Goal: Task Accomplishment & Management: Manage account settings

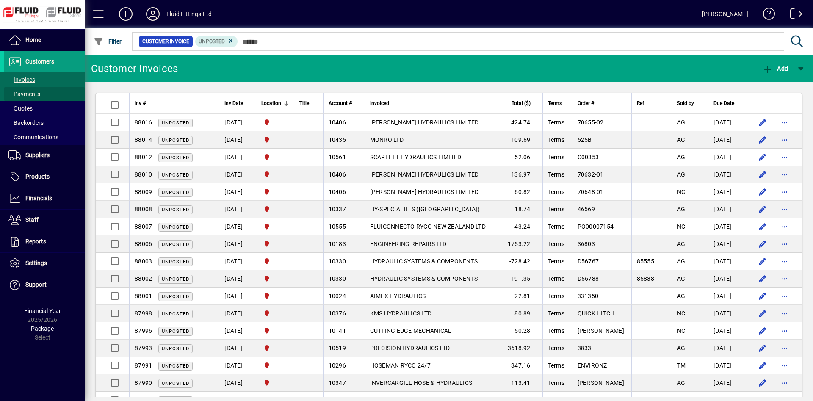
click at [45, 93] on span at bounding box center [44, 94] width 80 height 20
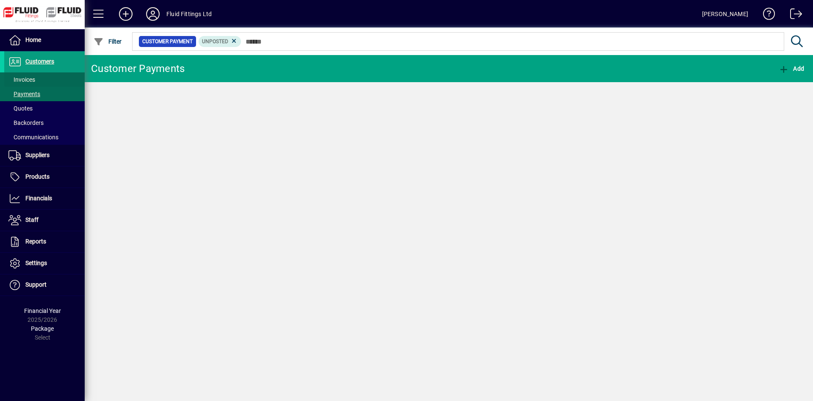
click at [45, 74] on span at bounding box center [44, 79] width 80 height 20
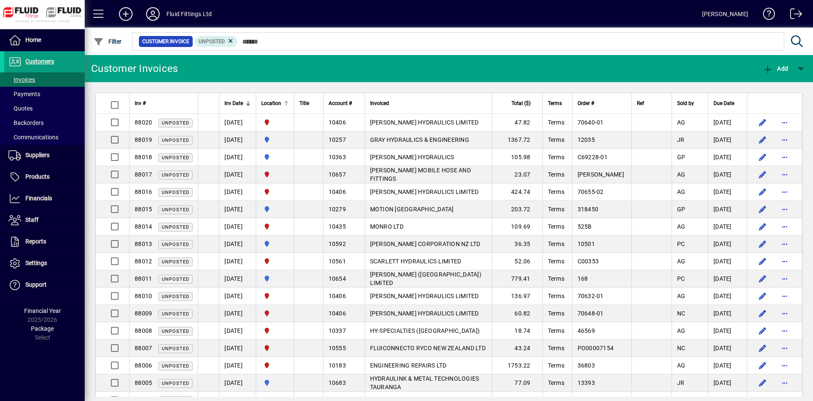
click at [289, 100] on div "Location" at bounding box center [275, 103] width 28 height 9
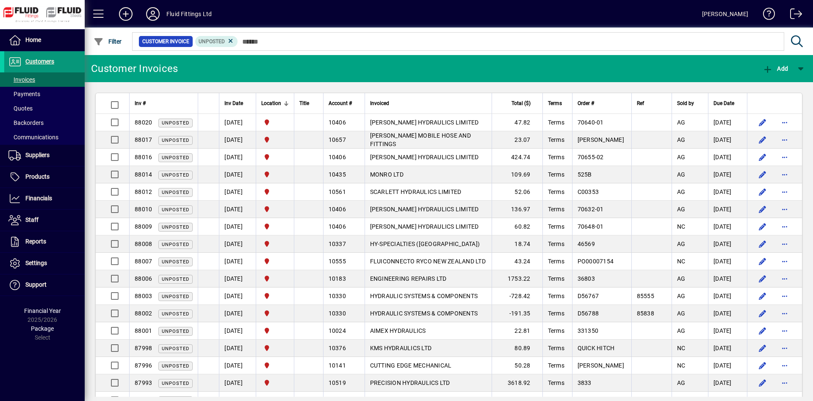
click at [63, 62] on span at bounding box center [44, 62] width 80 height 20
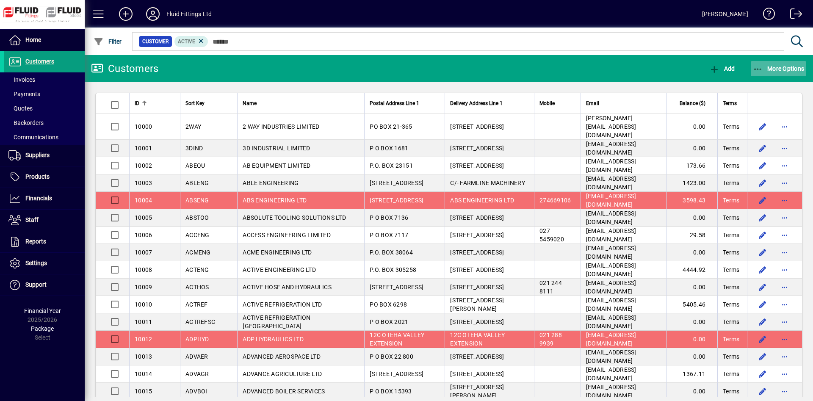
click at [773, 68] on span "More Options" at bounding box center [779, 68] width 52 height 7
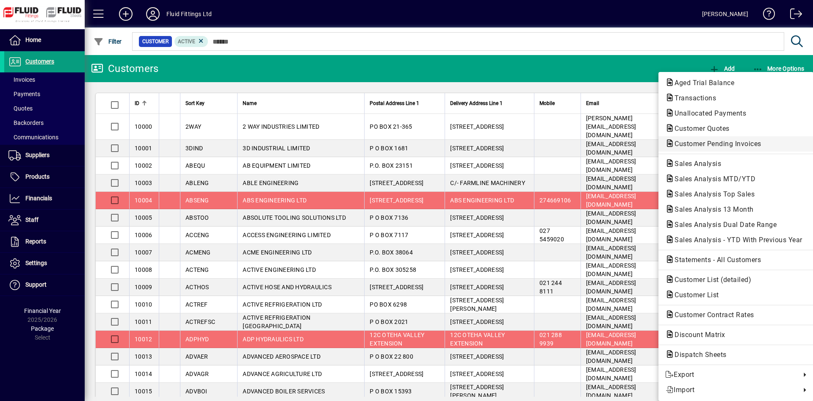
click at [737, 145] on span "Customer Pending Invoices" at bounding box center [715, 144] width 100 height 8
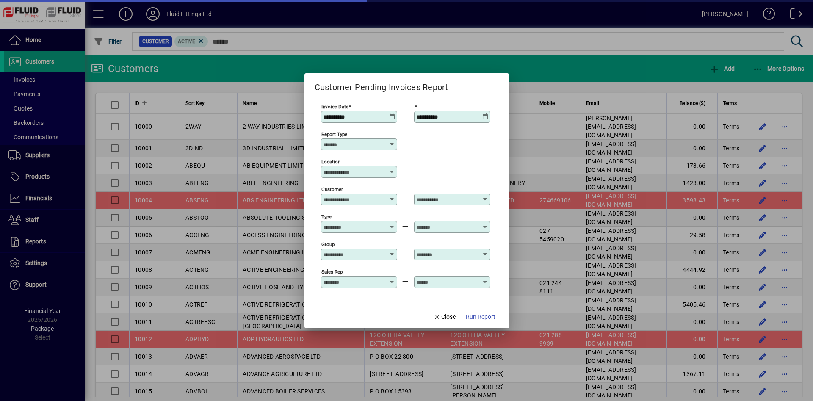
click at [352, 172] on input "Location" at bounding box center [356, 172] width 66 height 7
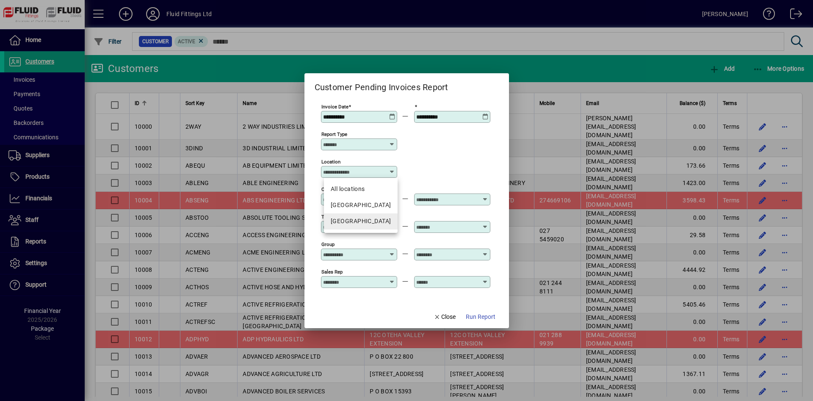
click at [370, 221] on div "[GEOGRAPHIC_DATA]" at bounding box center [361, 221] width 60 height 9
type input "**********"
click at [484, 327] on span "button" at bounding box center [480, 317] width 36 height 20
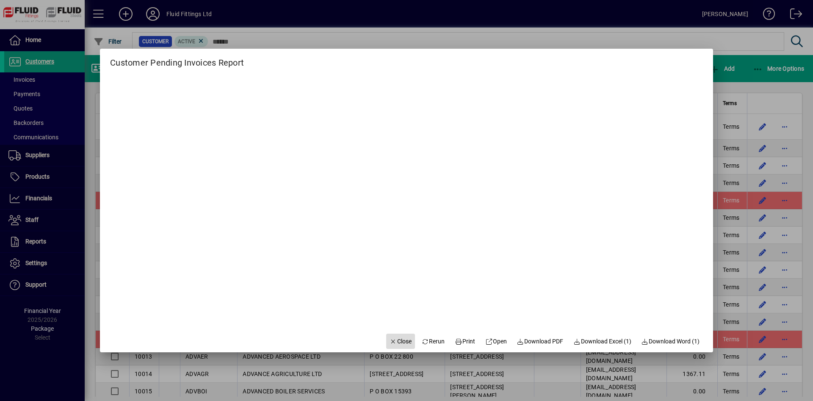
click at [396, 342] on span "Close" at bounding box center [401, 341] width 22 height 9
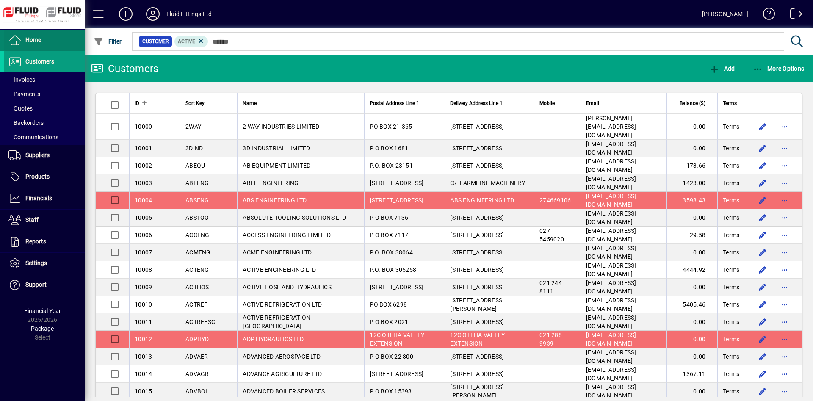
click at [72, 43] on span at bounding box center [44, 40] width 80 height 20
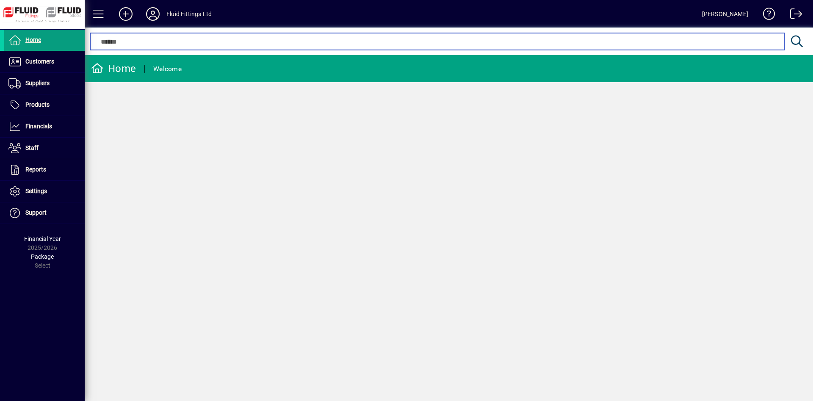
click at [513, 41] on input "text" at bounding box center [437, 41] width 681 height 10
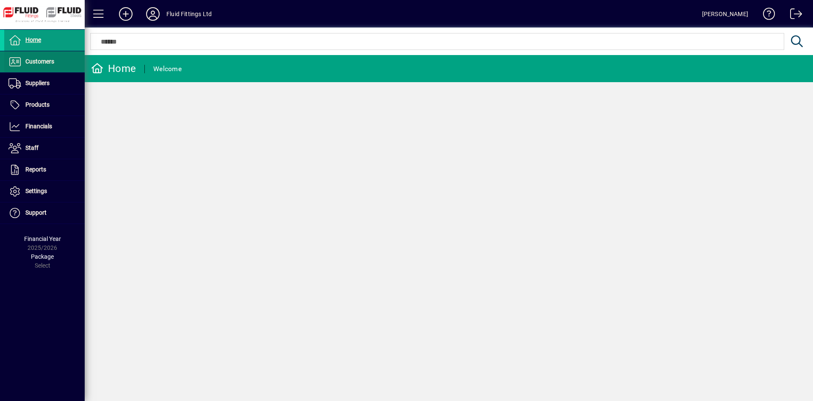
click at [59, 64] on span at bounding box center [44, 62] width 80 height 20
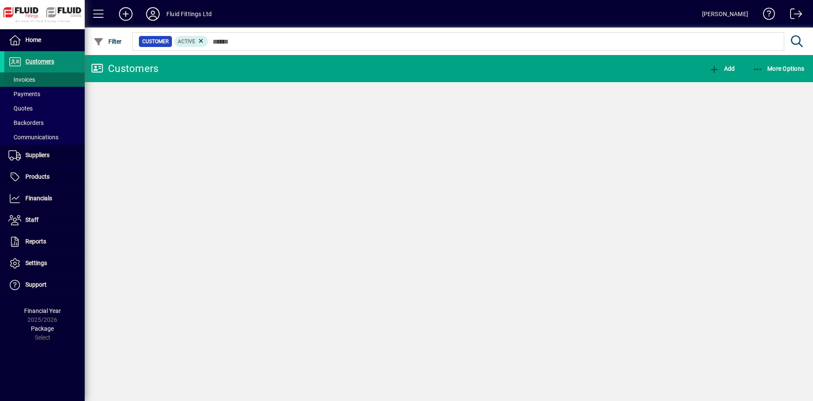
click at [50, 81] on span at bounding box center [44, 79] width 80 height 20
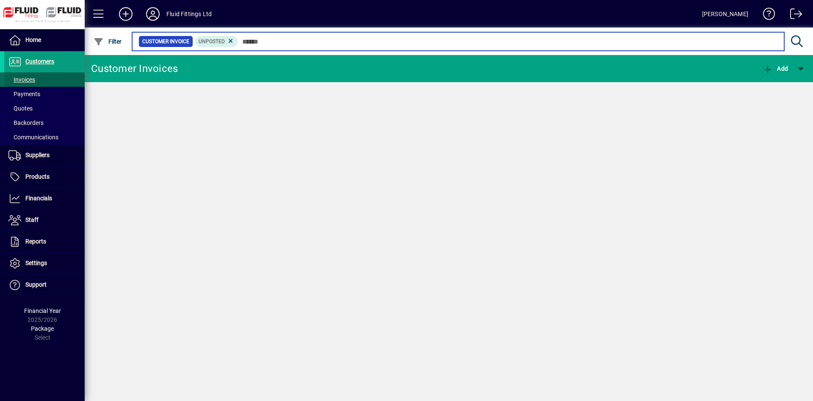
click at [278, 43] on input "text" at bounding box center [508, 42] width 540 height 12
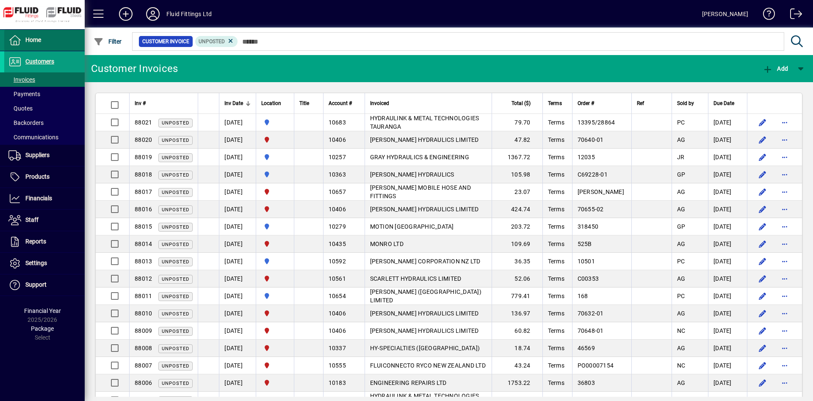
click at [47, 47] on span at bounding box center [44, 40] width 80 height 20
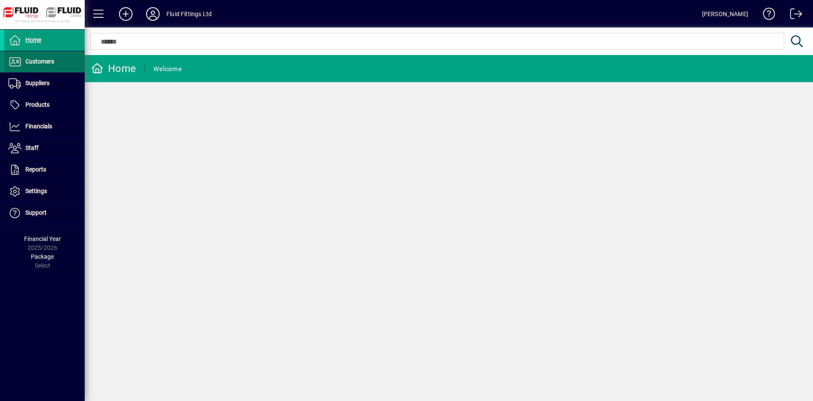
click at [74, 68] on span at bounding box center [44, 62] width 80 height 20
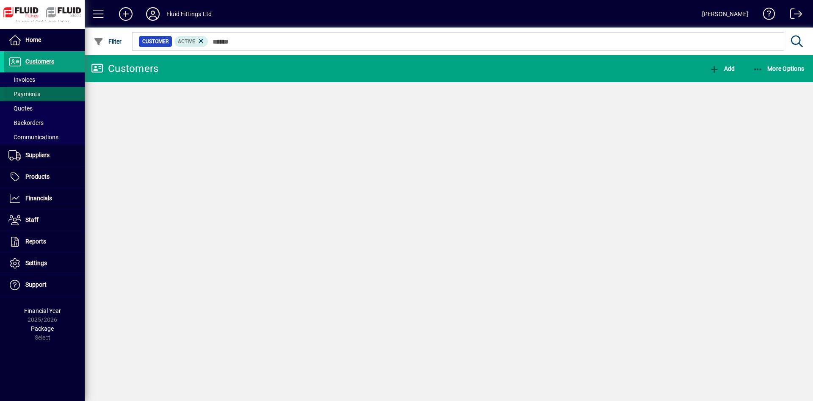
click at [64, 86] on span at bounding box center [44, 94] width 80 height 20
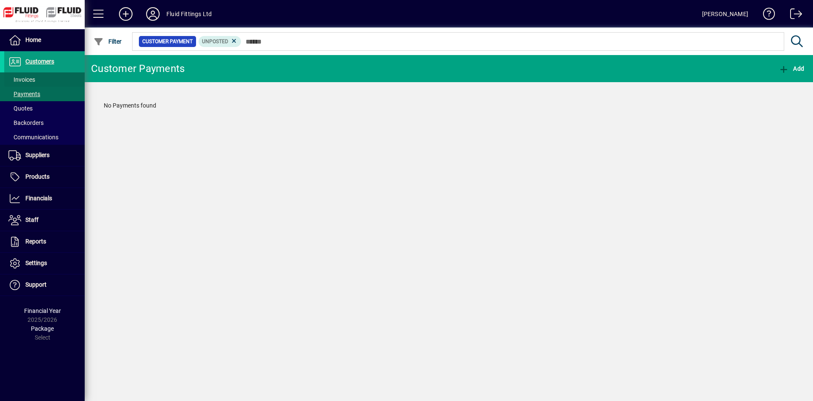
click at [60, 77] on span at bounding box center [44, 79] width 80 height 20
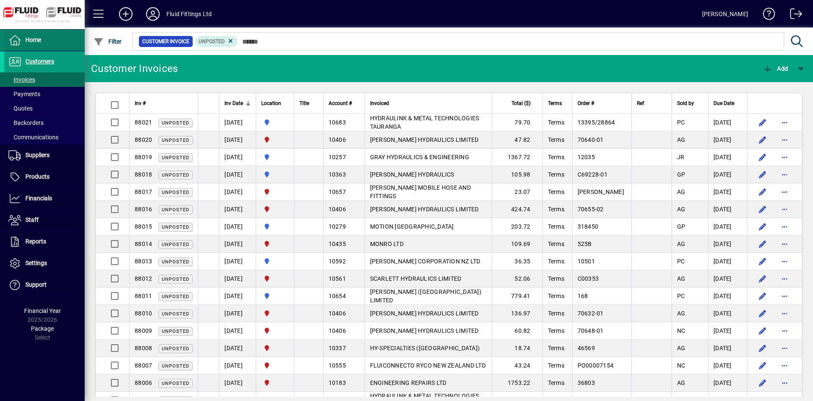
drag, startPoint x: 55, startPoint y: 42, endPoint x: 61, endPoint y: 44, distance: 5.5
click at [55, 42] on span at bounding box center [44, 40] width 80 height 20
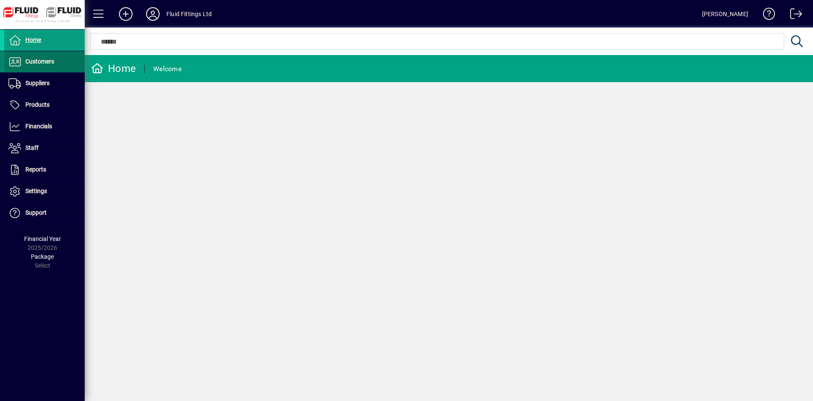
click at [69, 68] on span at bounding box center [44, 62] width 80 height 20
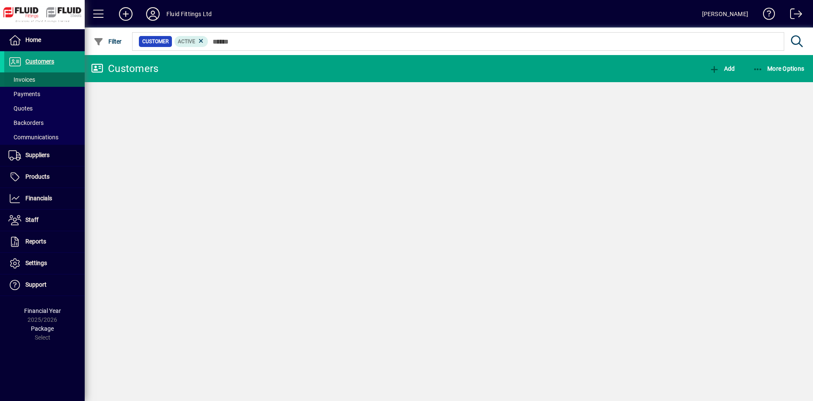
click at [57, 83] on span at bounding box center [44, 79] width 80 height 20
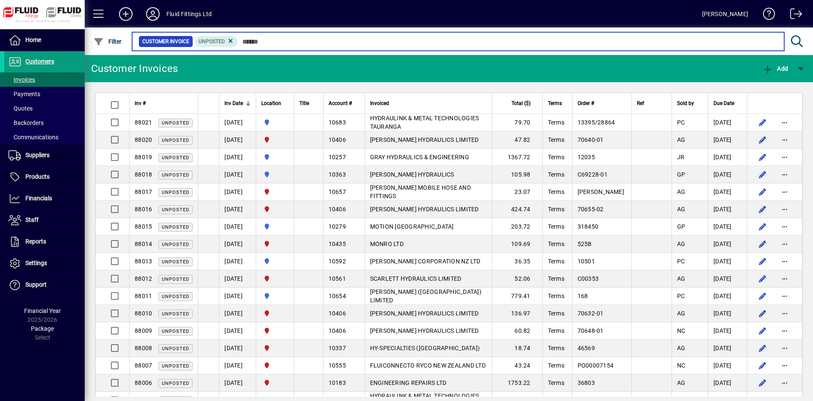
click at [451, 41] on input "text" at bounding box center [508, 42] width 540 height 12
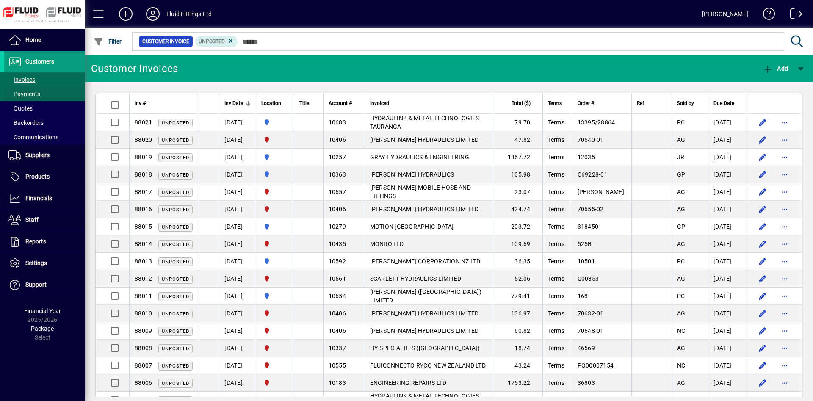
click at [42, 97] on span at bounding box center [44, 94] width 80 height 20
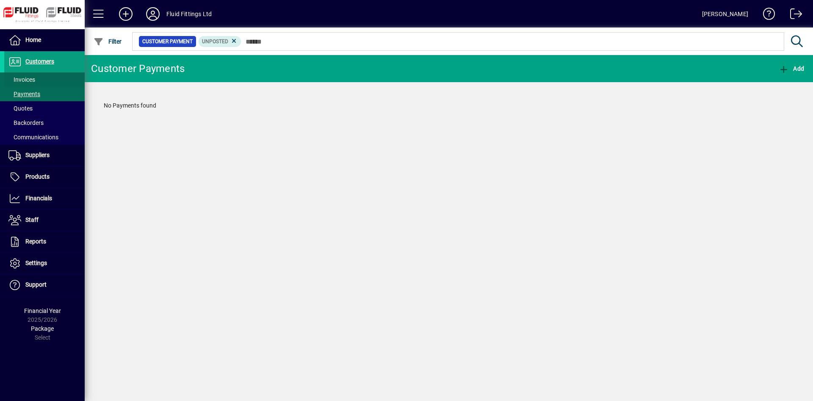
click at [54, 79] on span at bounding box center [44, 79] width 80 height 20
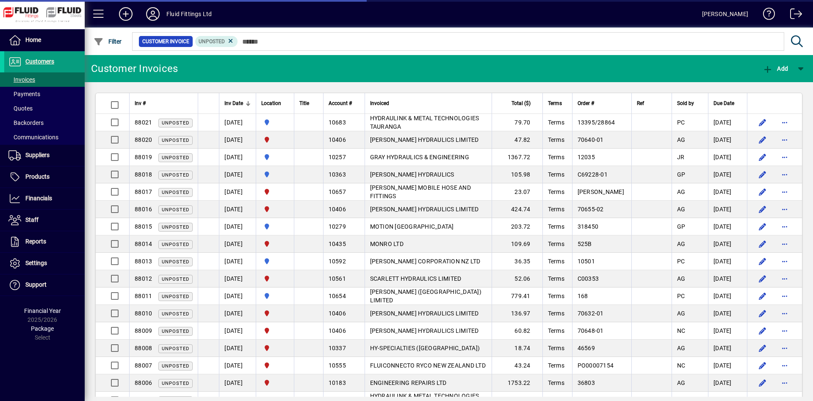
click at [289, 101] on div "Location" at bounding box center [275, 103] width 28 height 9
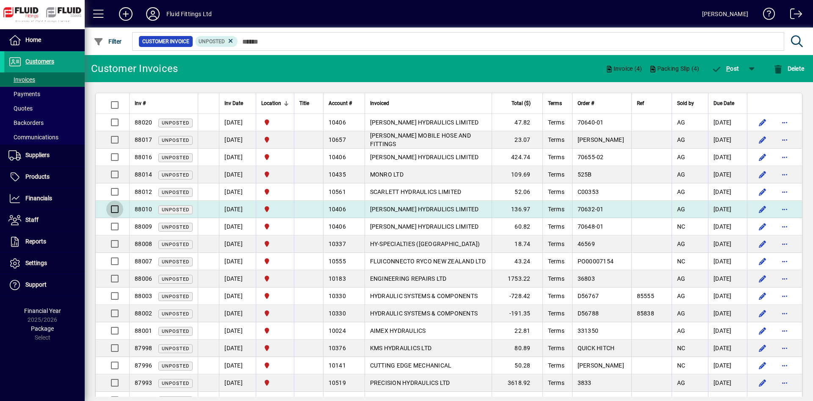
click at [109, 202] on div at bounding box center [113, 209] width 20 height 20
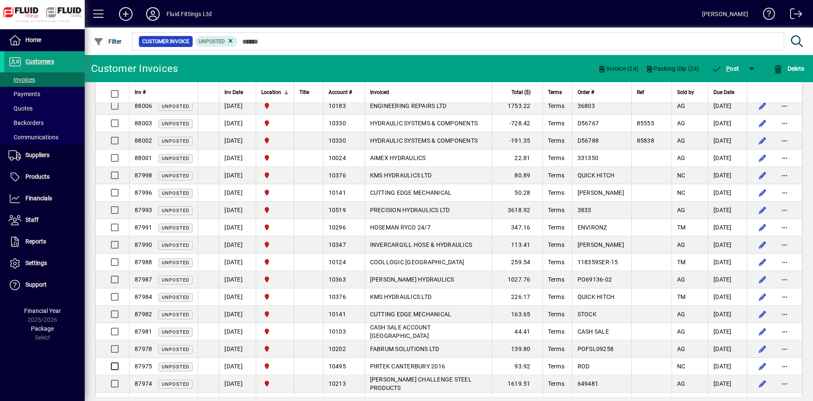
scroll to position [302, 0]
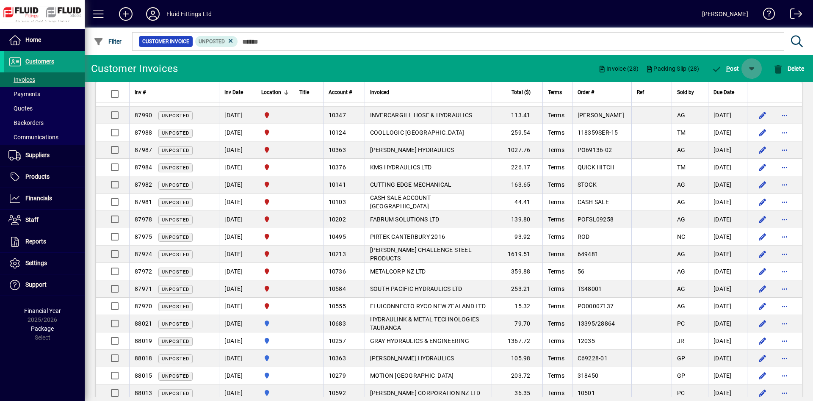
click at [753, 71] on span "button" at bounding box center [752, 68] width 20 height 20
click at [738, 91] on span "P ost & Email" at bounding box center [726, 90] width 50 height 7
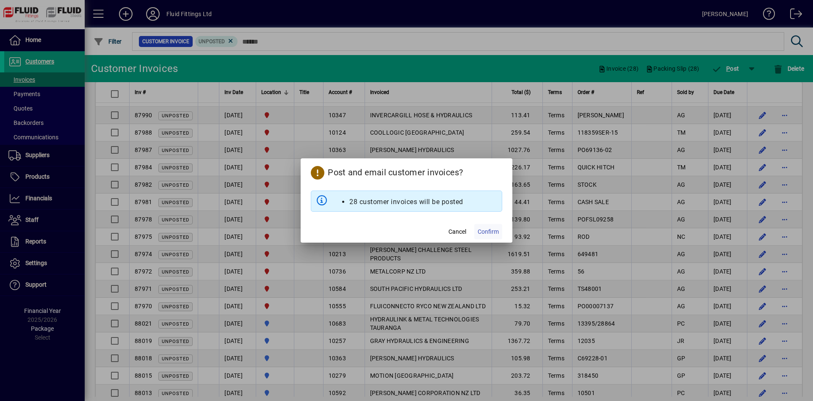
click at [485, 227] on span "Confirm" at bounding box center [488, 231] width 21 height 9
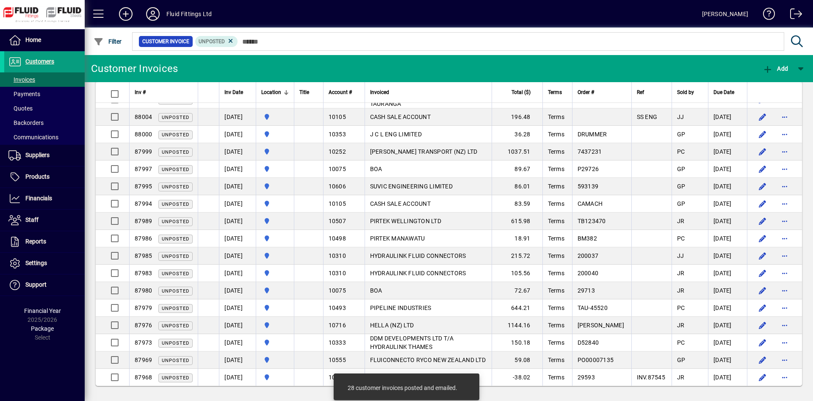
scroll to position [0, 0]
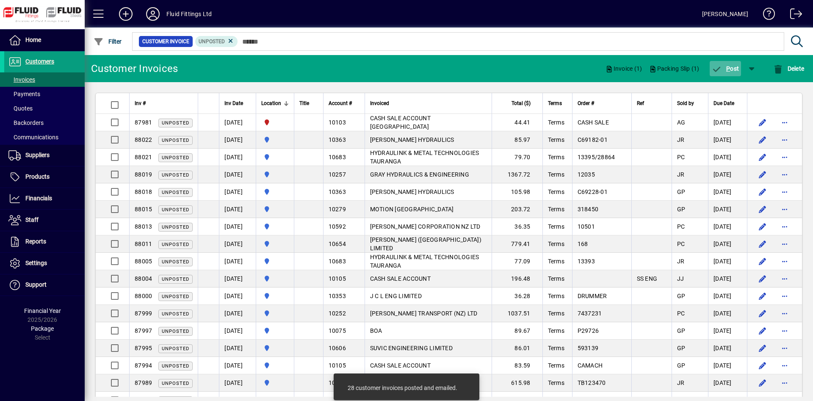
click at [723, 67] on span "P ost" at bounding box center [726, 68] width 28 height 7
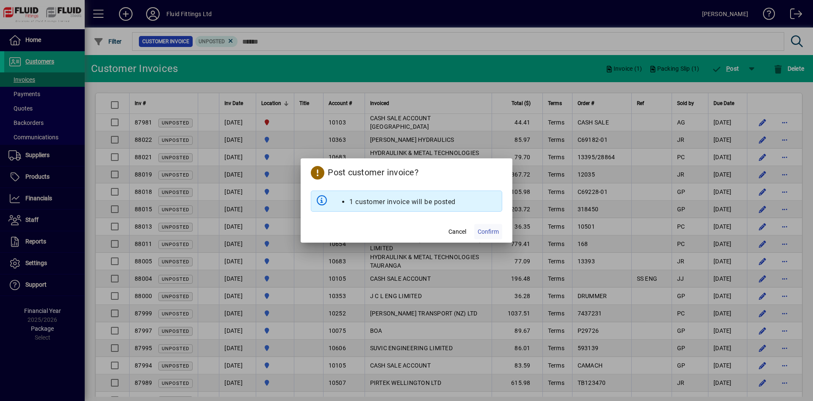
click at [498, 227] on span at bounding box center [488, 231] width 28 height 20
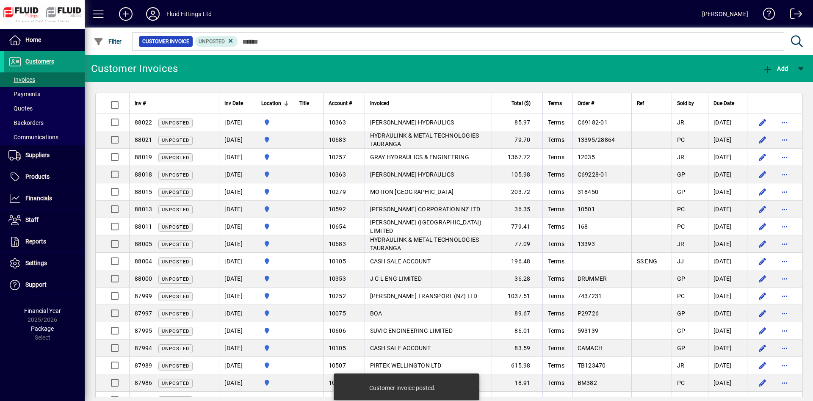
click at [66, 63] on span at bounding box center [44, 62] width 80 height 20
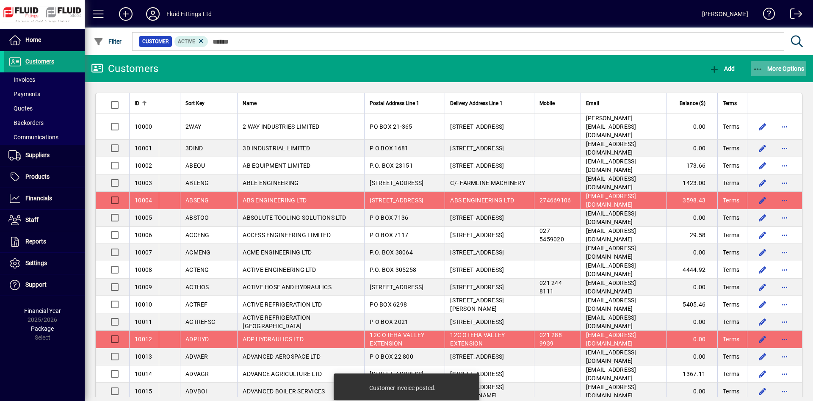
click at [796, 71] on span "More Options" at bounding box center [779, 68] width 52 height 7
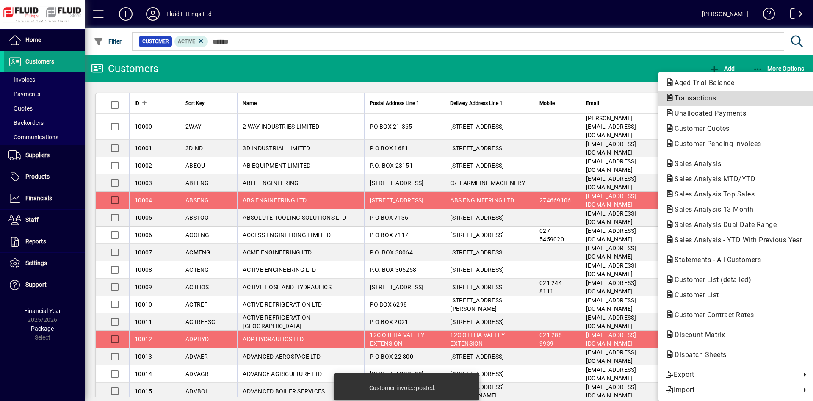
click at [739, 103] on span "Transactions" at bounding box center [735, 98] width 141 height 10
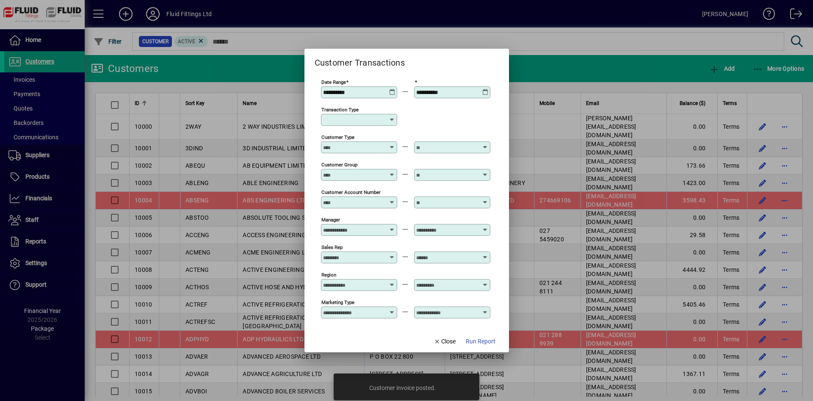
click at [356, 119] on input "Transaction Type" at bounding box center [356, 119] width 66 height 7
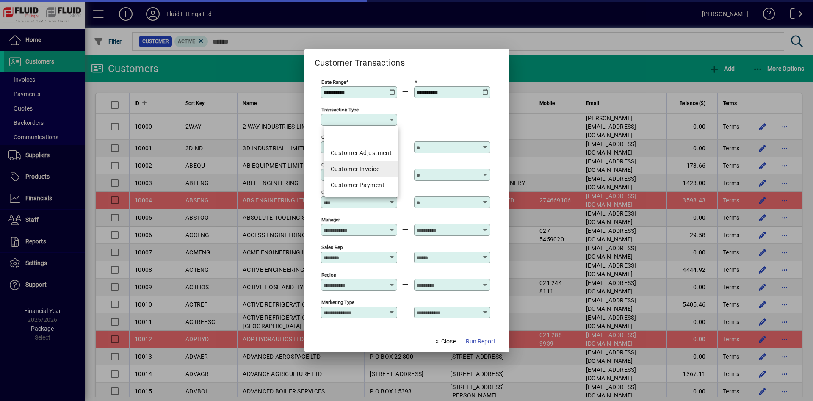
click at [363, 172] on div "Customer Invoice" at bounding box center [361, 169] width 61 height 9
type input "**********"
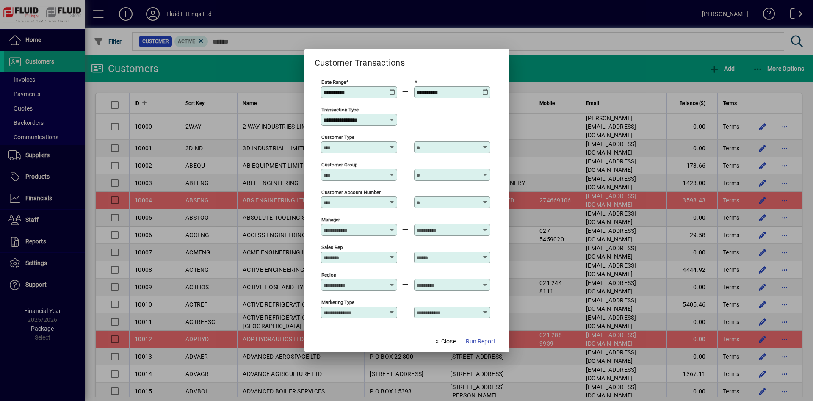
scroll to position [61, 0]
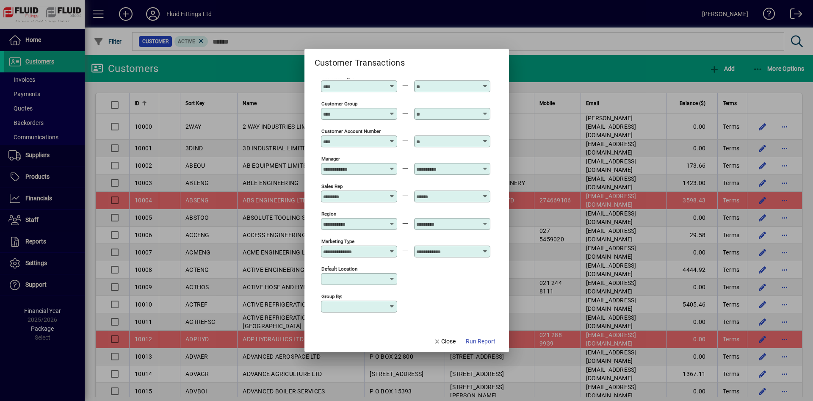
click at [359, 281] on input "Default Location" at bounding box center [356, 279] width 66 height 7
click at [368, 334] on mat-option "[GEOGRAPHIC_DATA]" at bounding box center [361, 328] width 74 height 16
type input "**********"
click at [477, 339] on span "Run Report" at bounding box center [481, 341] width 30 height 9
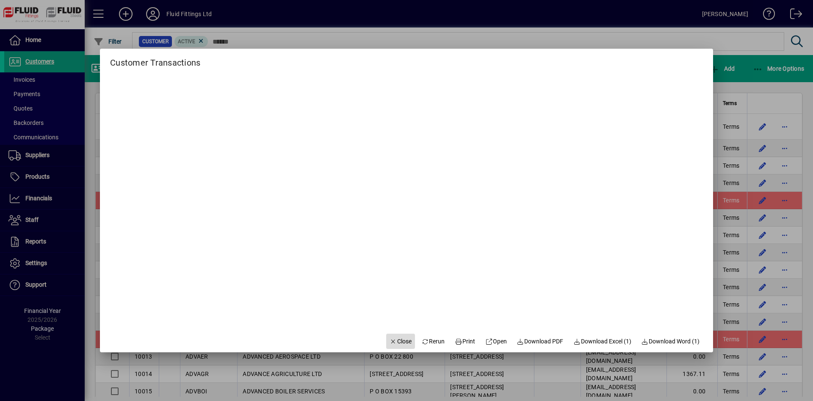
click at [393, 342] on span "Close" at bounding box center [401, 341] width 22 height 9
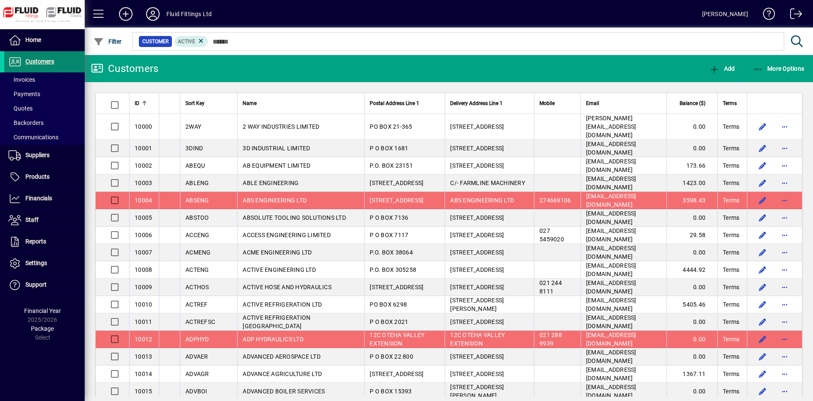
click at [71, 61] on span at bounding box center [44, 62] width 80 height 20
click at [773, 77] on span "button" at bounding box center [779, 68] width 56 height 20
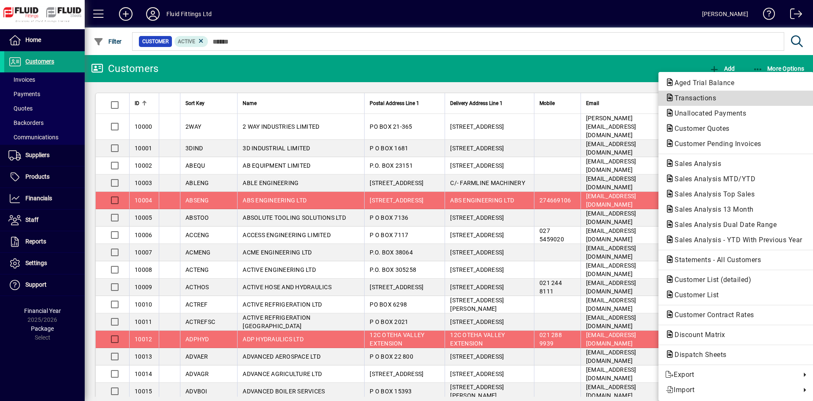
click at [725, 97] on span "Transactions" at bounding box center [735, 98] width 141 height 10
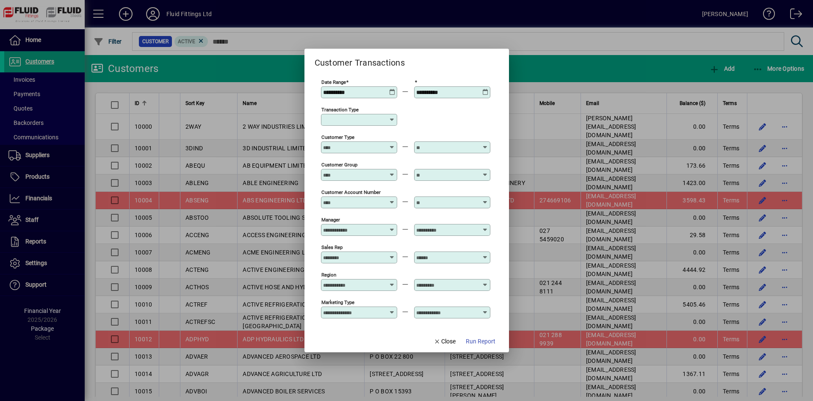
click at [348, 122] on input "Transaction Type" at bounding box center [356, 119] width 66 height 7
click at [361, 168] on div "Customer Invoice" at bounding box center [361, 169] width 61 height 9
type input "**********"
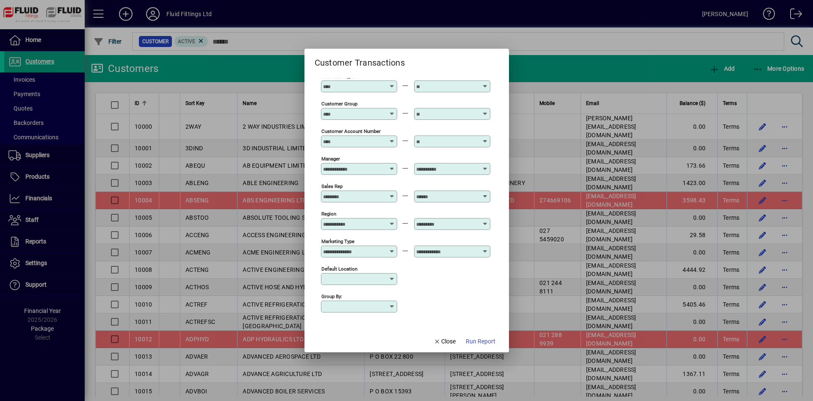
click at [361, 284] on div "Default Location" at bounding box center [359, 279] width 76 height 12
click at [367, 327] on div "[GEOGRAPHIC_DATA]" at bounding box center [361, 328] width 60 height 9
type input "**********"
click at [472, 337] on span "button" at bounding box center [480, 341] width 36 height 20
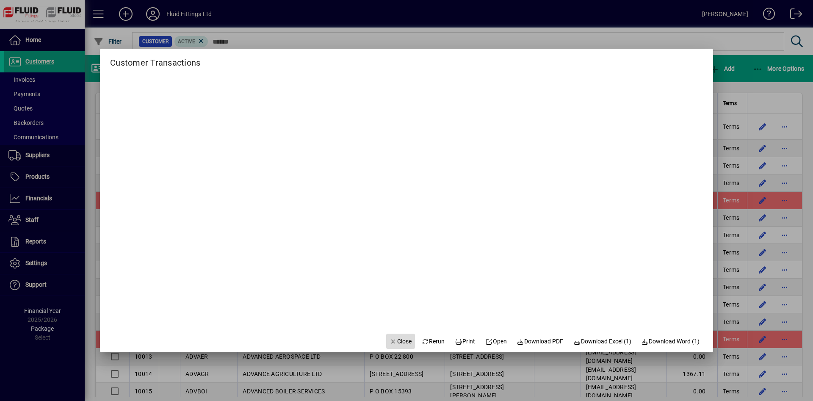
click at [397, 338] on span "Close" at bounding box center [401, 341] width 22 height 9
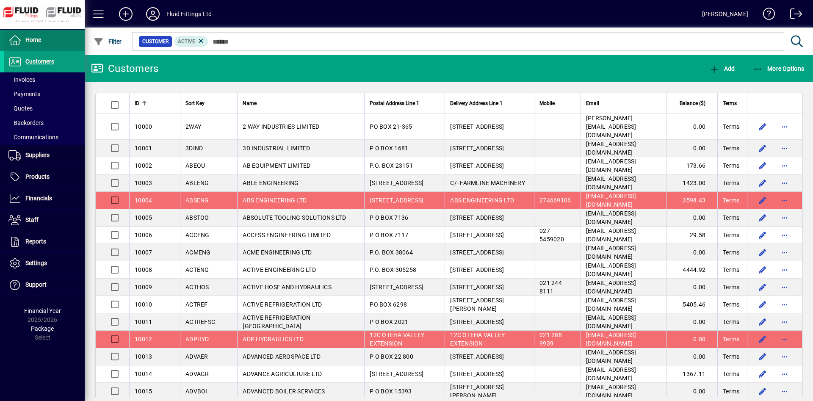
click at [53, 47] on span at bounding box center [44, 40] width 80 height 20
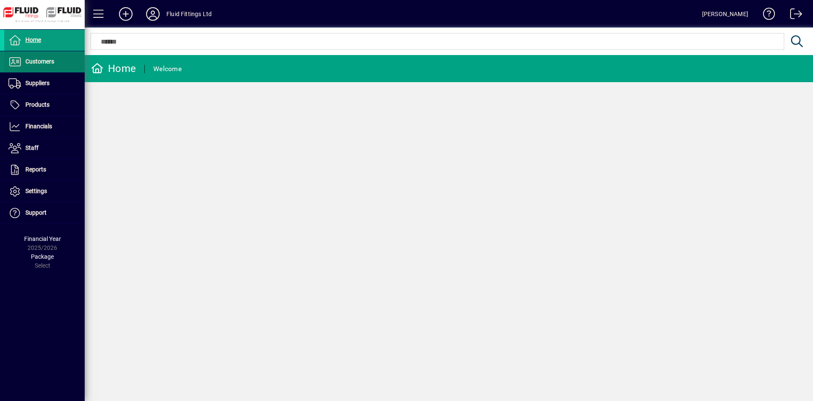
click at [56, 65] on span at bounding box center [44, 62] width 80 height 20
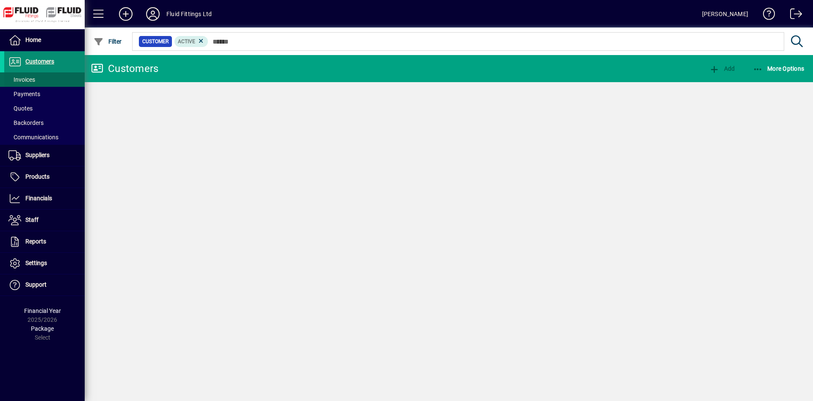
click at [56, 75] on span at bounding box center [44, 79] width 80 height 20
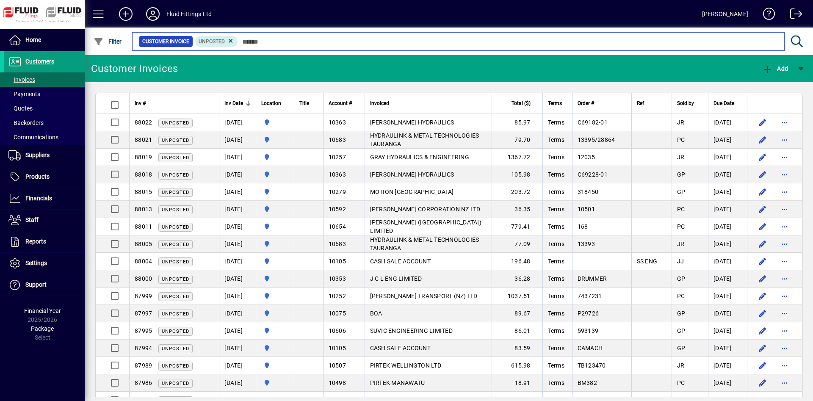
click at [268, 39] on input "text" at bounding box center [508, 42] width 540 height 12
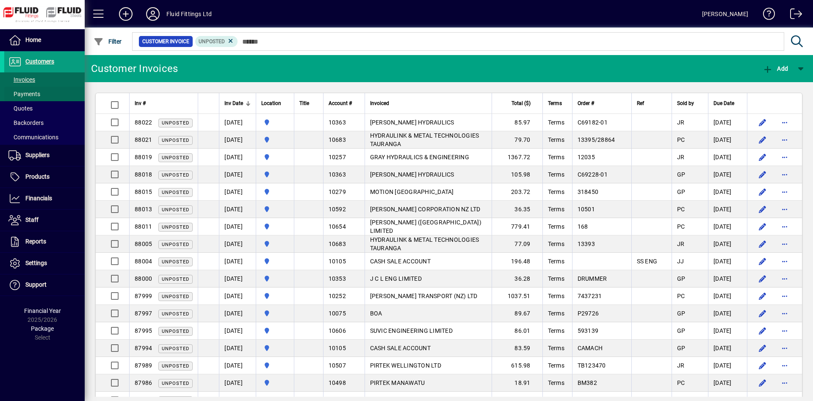
click at [43, 97] on span at bounding box center [44, 94] width 80 height 20
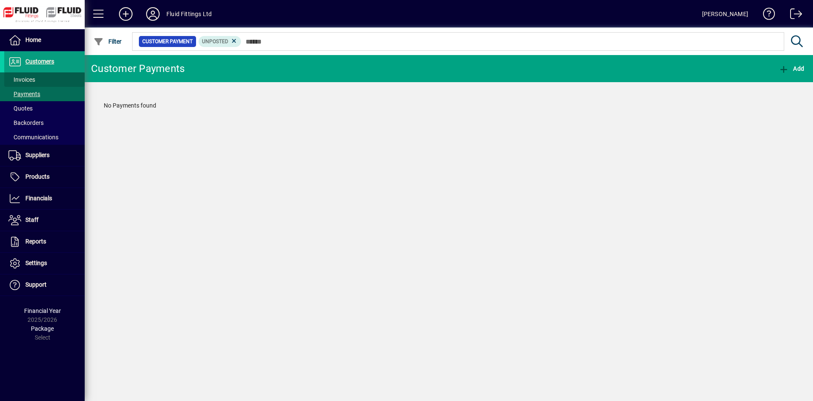
click at [51, 73] on span at bounding box center [44, 79] width 80 height 20
click at [65, 76] on span at bounding box center [44, 79] width 80 height 20
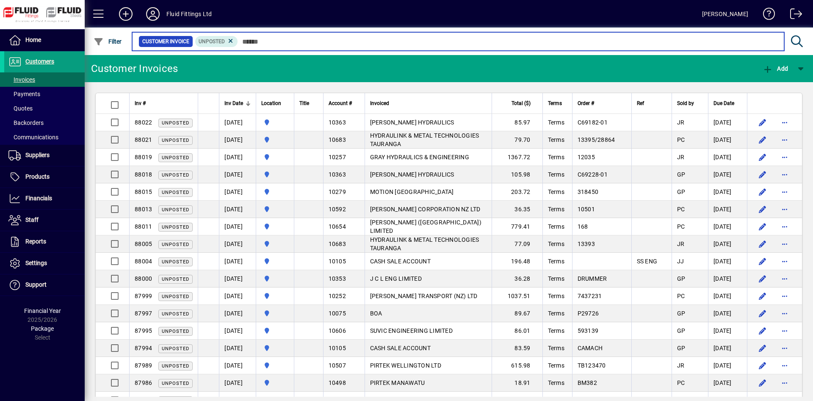
click at [299, 46] on input "text" at bounding box center [508, 42] width 540 height 12
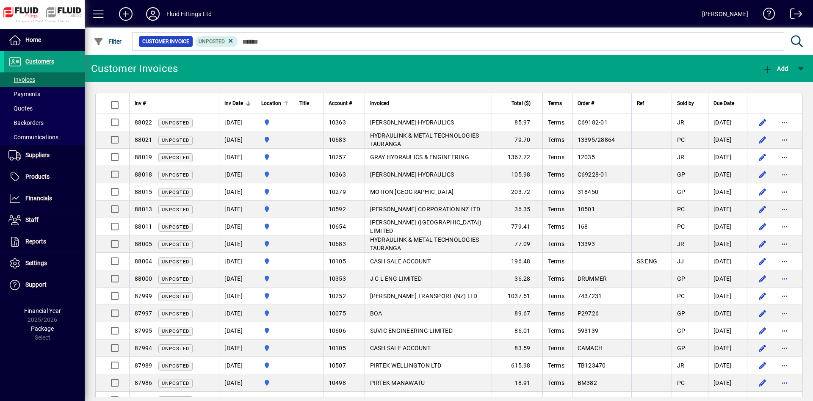
click at [289, 104] on div at bounding box center [286, 103] width 5 height 5
drag, startPoint x: 292, startPoint y: 104, endPoint x: 343, endPoint y: 95, distance: 51.5
click at [289, 104] on div at bounding box center [286, 103] width 5 height 5
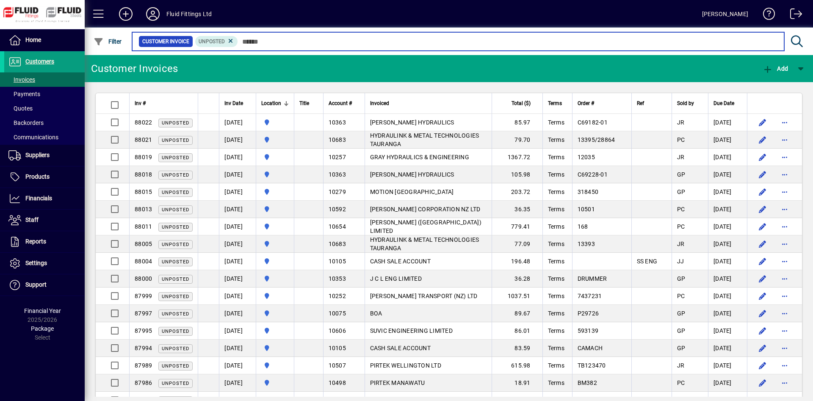
click at [364, 41] on input "text" at bounding box center [508, 42] width 540 height 12
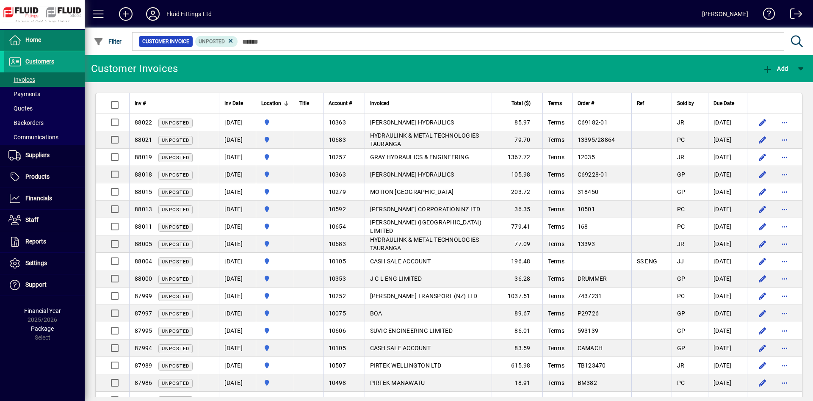
click at [52, 39] on span at bounding box center [44, 40] width 80 height 20
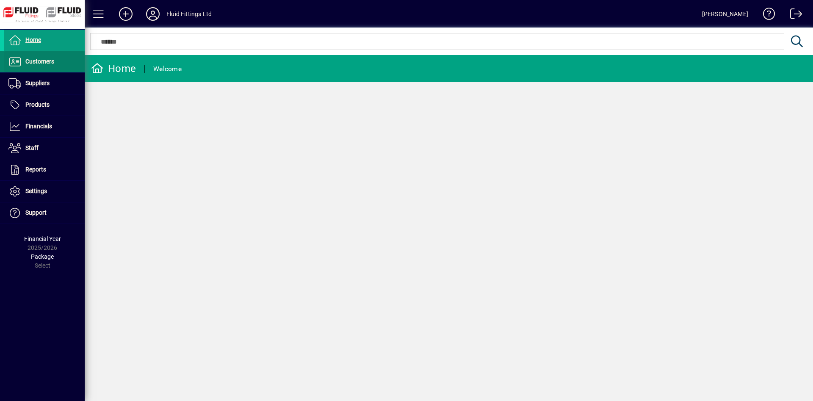
click at [63, 64] on span at bounding box center [44, 62] width 80 height 20
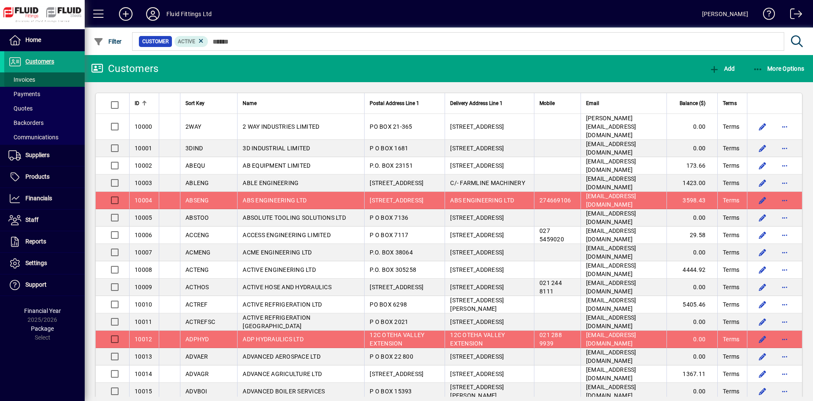
click at [63, 75] on span at bounding box center [44, 79] width 80 height 20
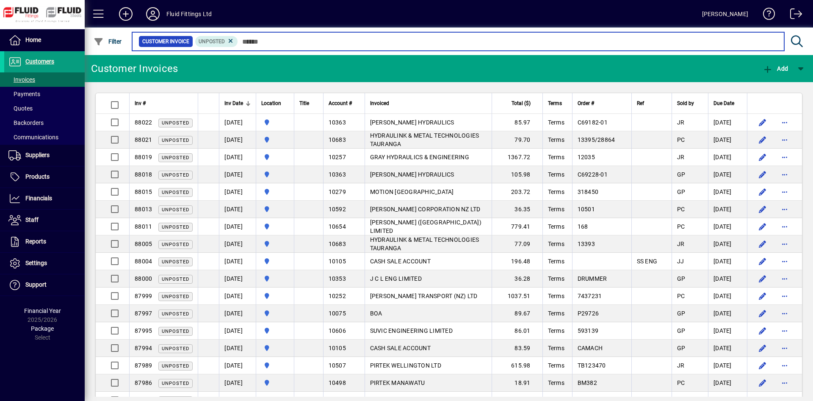
click at [311, 43] on input "text" at bounding box center [508, 42] width 540 height 12
click at [291, 39] on input "text" at bounding box center [508, 42] width 540 height 12
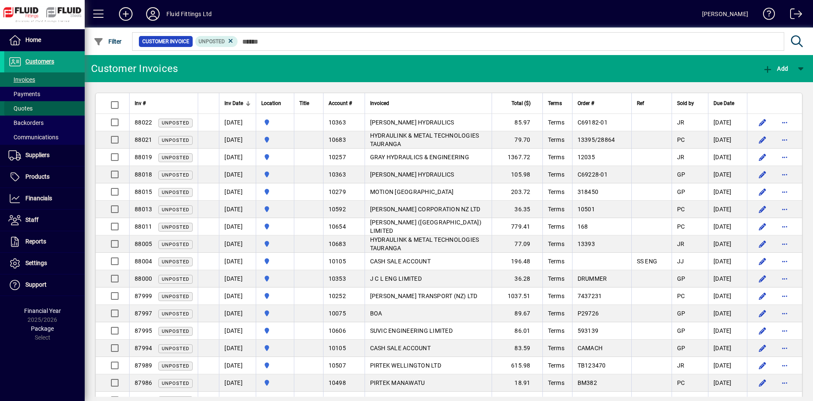
click at [45, 100] on span at bounding box center [44, 108] width 80 height 20
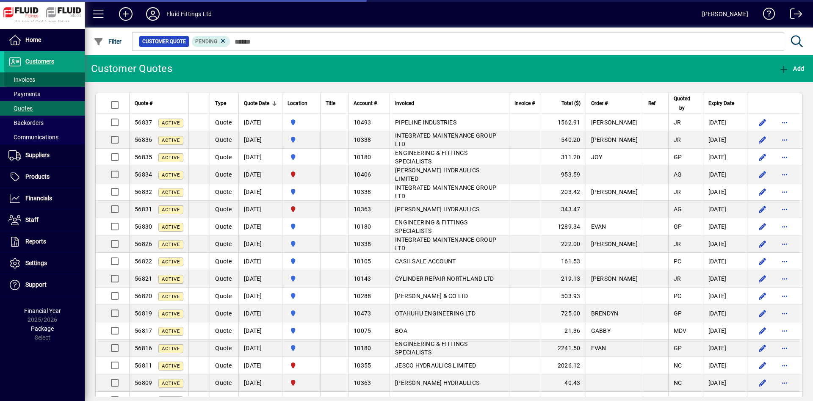
click at [49, 78] on span at bounding box center [44, 79] width 80 height 20
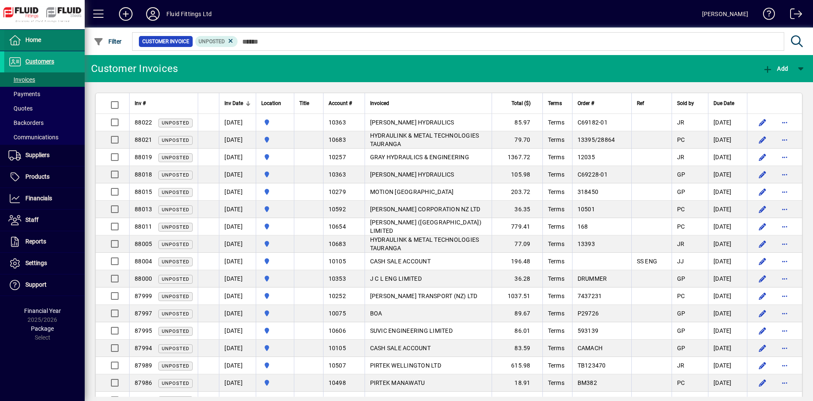
click at [55, 40] on span at bounding box center [44, 40] width 80 height 20
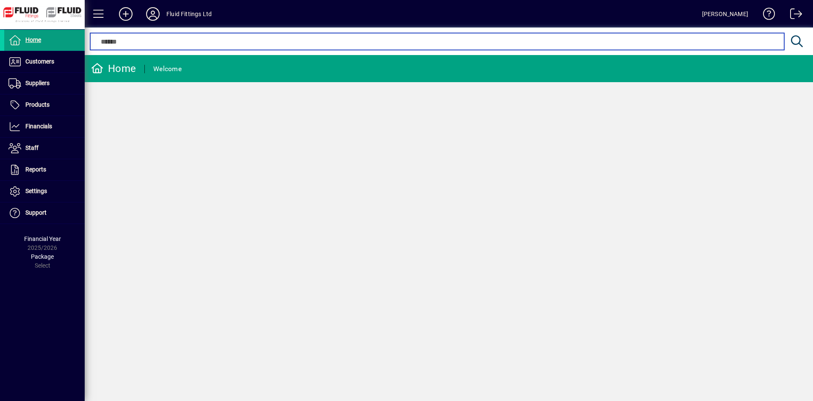
click at [224, 41] on input "text" at bounding box center [437, 41] width 681 height 10
click at [369, 39] on input "text" at bounding box center [437, 41] width 681 height 10
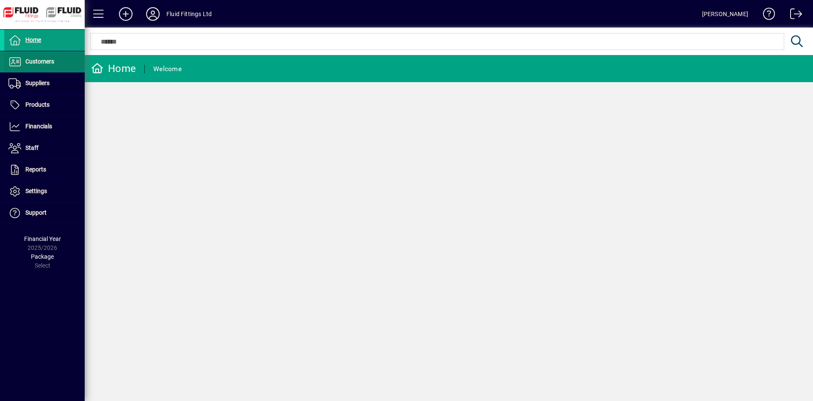
click at [68, 64] on span at bounding box center [44, 62] width 80 height 20
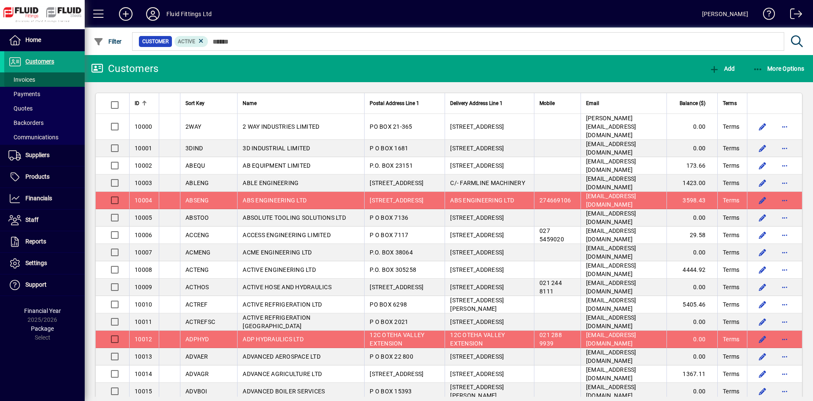
click at [54, 80] on span at bounding box center [44, 79] width 80 height 20
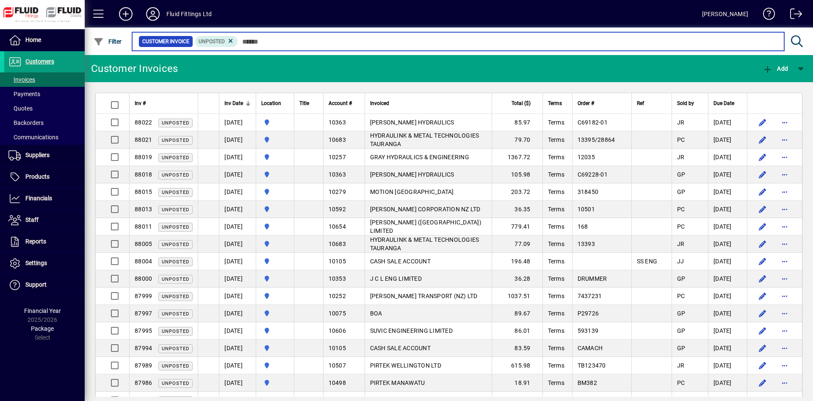
click at [248, 39] on input "text" at bounding box center [508, 42] width 540 height 12
click at [263, 42] on input "text" at bounding box center [508, 42] width 540 height 12
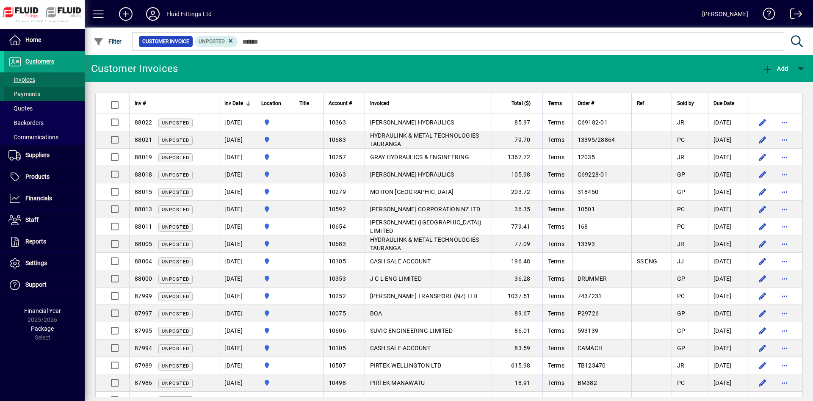
click at [55, 87] on span at bounding box center [44, 94] width 80 height 20
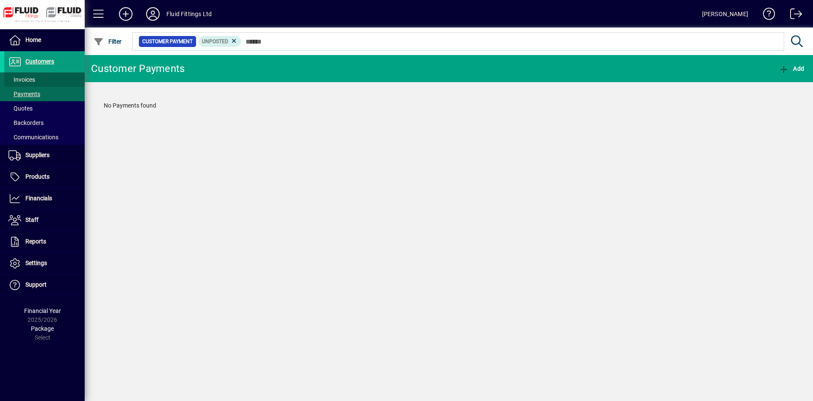
click at [57, 77] on span at bounding box center [44, 79] width 80 height 20
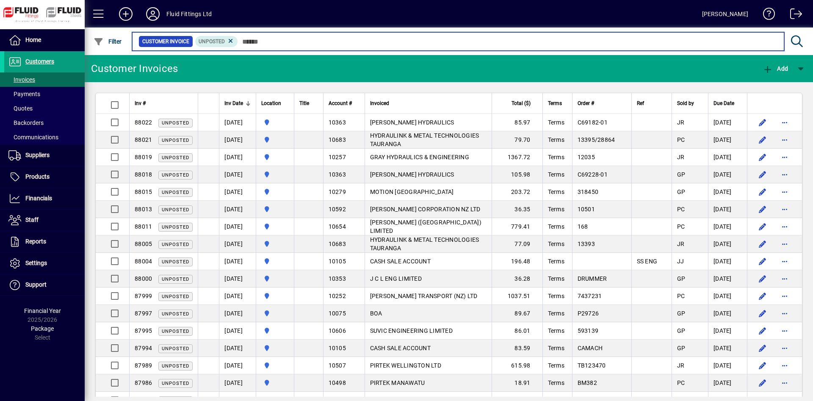
click at [328, 39] on input "text" at bounding box center [508, 42] width 540 height 12
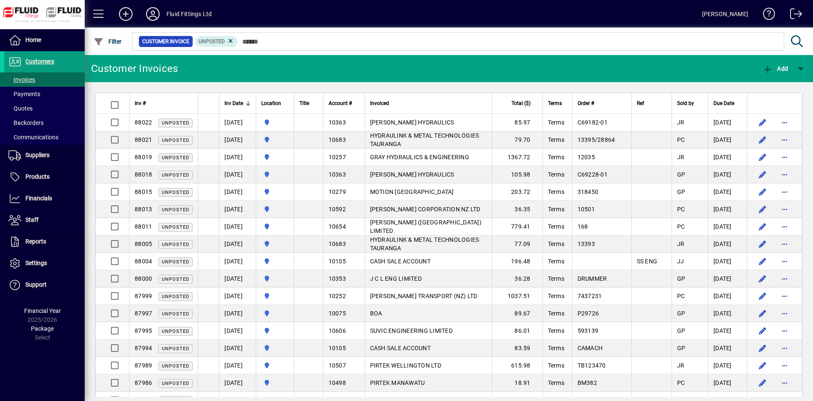
click at [289, 102] on div "Location" at bounding box center [275, 103] width 28 height 9
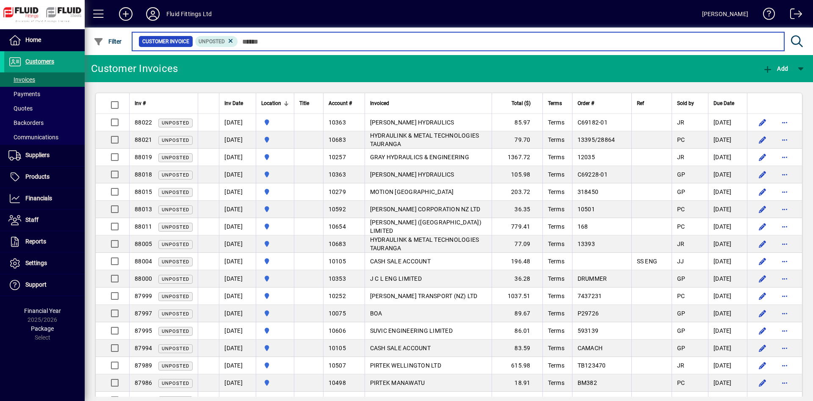
click at [312, 40] on input "text" at bounding box center [508, 42] width 540 height 12
drag, startPoint x: 445, startPoint y: 39, endPoint x: 637, endPoint y: 43, distance: 191.9
click at [448, 39] on input "text" at bounding box center [508, 42] width 540 height 12
click at [739, 43] on input "text" at bounding box center [508, 42] width 540 height 12
click at [767, 42] on input "text" at bounding box center [508, 42] width 540 height 12
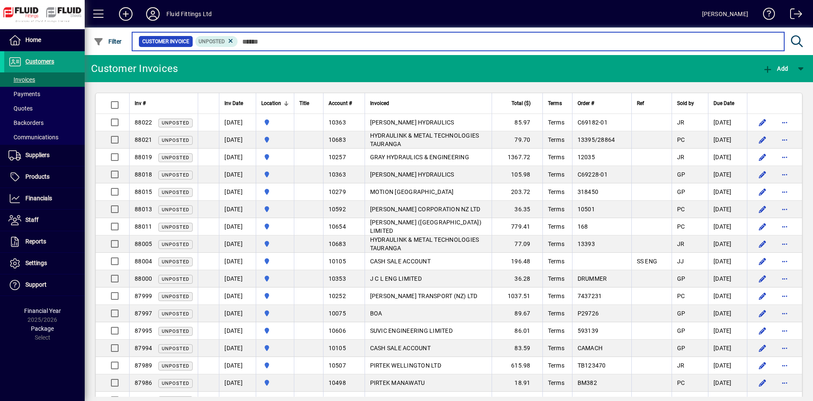
click at [596, 45] on input "text" at bounding box center [508, 42] width 540 height 12
click at [481, 44] on input "text" at bounding box center [508, 42] width 540 height 12
click at [260, 41] on input "text" at bounding box center [508, 42] width 540 height 12
drag, startPoint x: 448, startPoint y: 44, endPoint x: 529, endPoint y: 41, distance: 80.1
click at [449, 44] on input "text" at bounding box center [508, 42] width 540 height 12
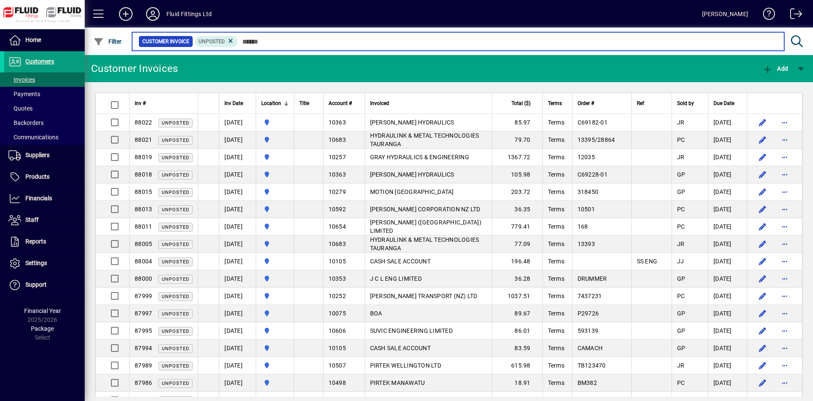
drag, startPoint x: 587, startPoint y: 37, endPoint x: 714, endPoint y: 35, distance: 127.9
click at [595, 37] on input "text" at bounding box center [508, 42] width 540 height 12
click at [775, 40] on input "text" at bounding box center [508, 42] width 540 height 12
click at [492, 42] on input "text" at bounding box center [508, 42] width 540 height 12
click at [398, 43] on input "text" at bounding box center [508, 42] width 540 height 12
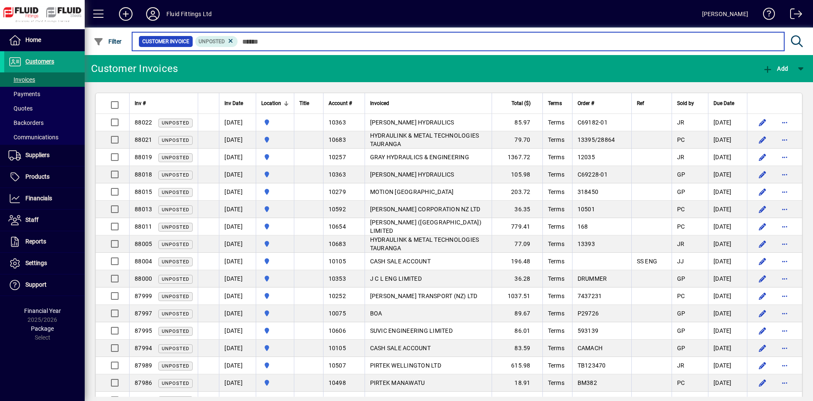
click at [265, 43] on input "text" at bounding box center [508, 42] width 540 height 12
drag, startPoint x: 500, startPoint y: 46, endPoint x: 523, endPoint y: 46, distance: 22.9
click at [501, 46] on input "text" at bounding box center [508, 42] width 540 height 12
click at [681, 46] on input "text" at bounding box center [508, 42] width 540 height 12
drag, startPoint x: 759, startPoint y: 41, endPoint x: 490, endPoint y: 41, distance: 269.3
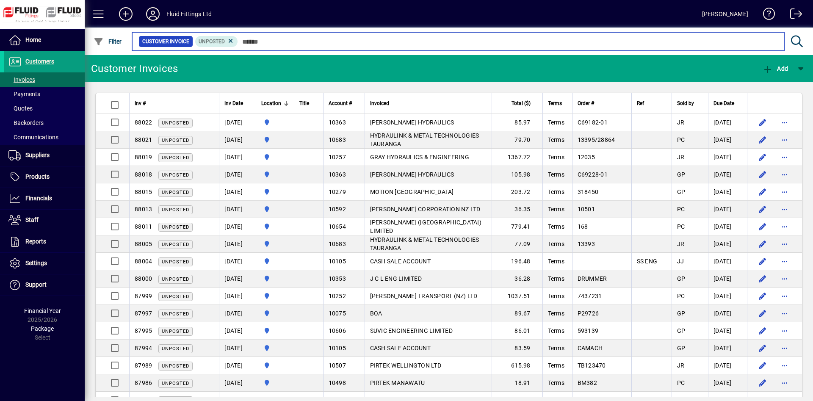
click at [732, 41] on input "text" at bounding box center [508, 42] width 540 height 12
click at [444, 41] on input "text" at bounding box center [508, 42] width 540 height 12
click at [305, 41] on input "text" at bounding box center [508, 42] width 540 height 12
click at [254, 43] on input "text" at bounding box center [508, 42] width 540 height 12
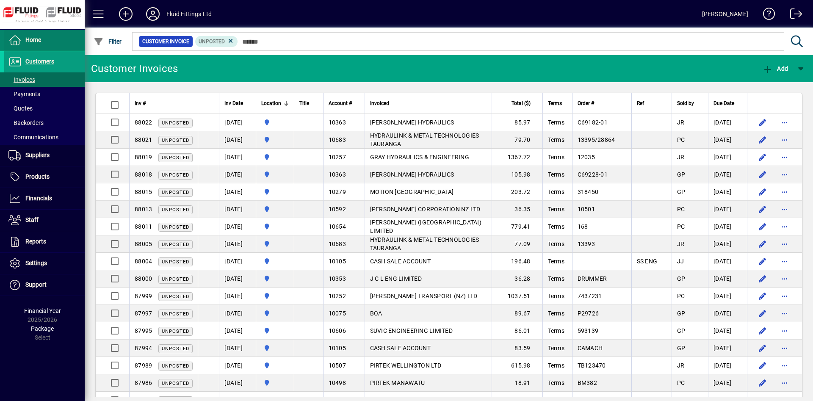
click at [48, 44] on span at bounding box center [44, 40] width 80 height 20
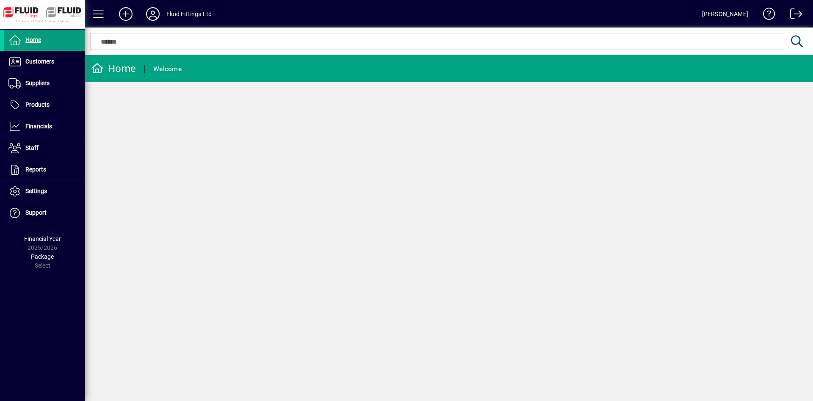
click at [342, 33] on div at bounding box center [449, 32] width 728 height 9
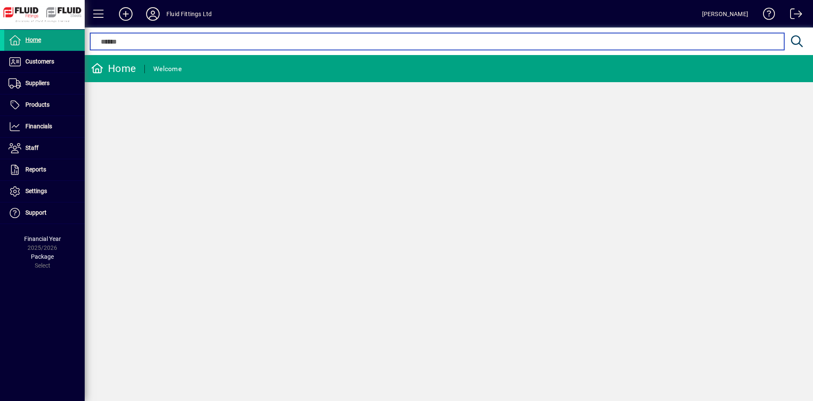
click at [392, 41] on input "text" at bounding box center [437, 41] width 681 height 10
click at [498, 44] on input "text" at bounding box center [437, 41] width 681 height 10
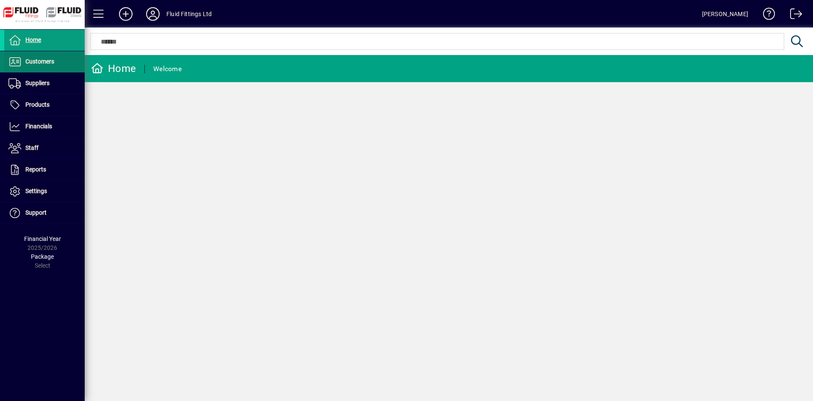
click at [78, 66] on span at bounding box center [44, 62] width 80 height 20
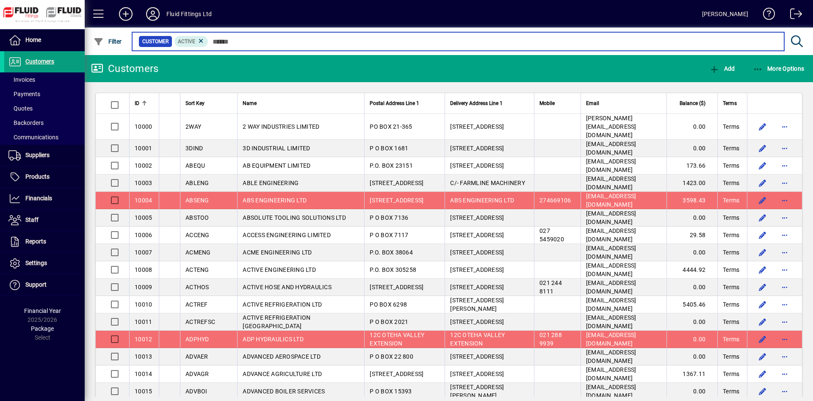
click at [246, 44] on input "text" at bounding box center [492, 42] width 569 height 12
click at [244, 39] on input "text" at bounding box center [492, 42] width 569 height 12
click at [371, 44] on input "text" at bounding box center [492, 42] width 569 height 12
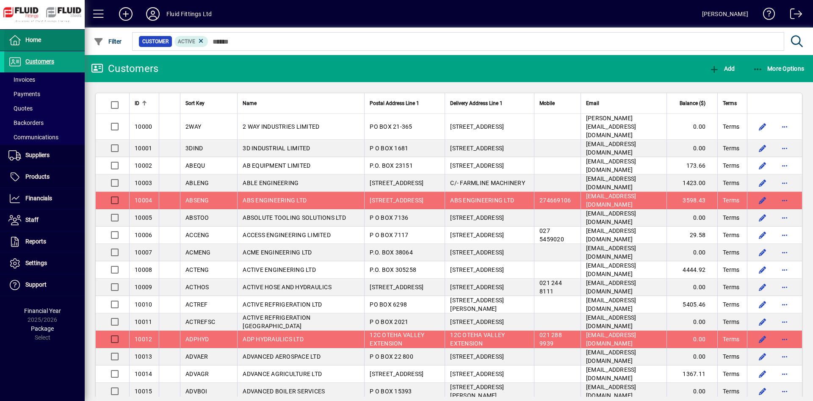
click at [50, 36] on span at bounding box center [44, 40] width 80 height 20
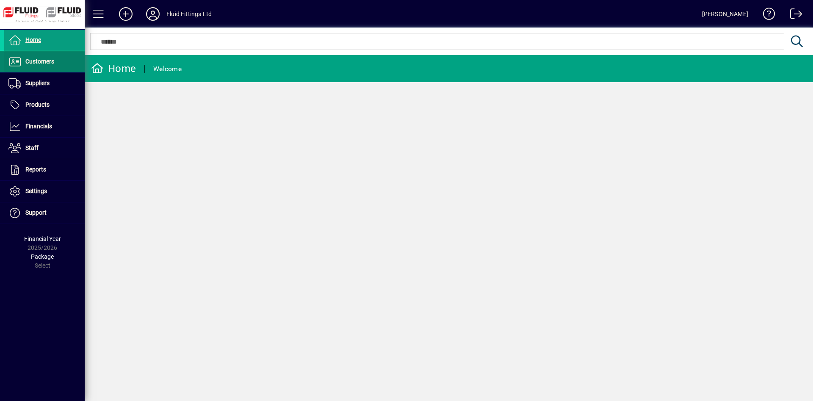
click at [63, 60] on span at bounding box center [44, 62] width 80 height 20
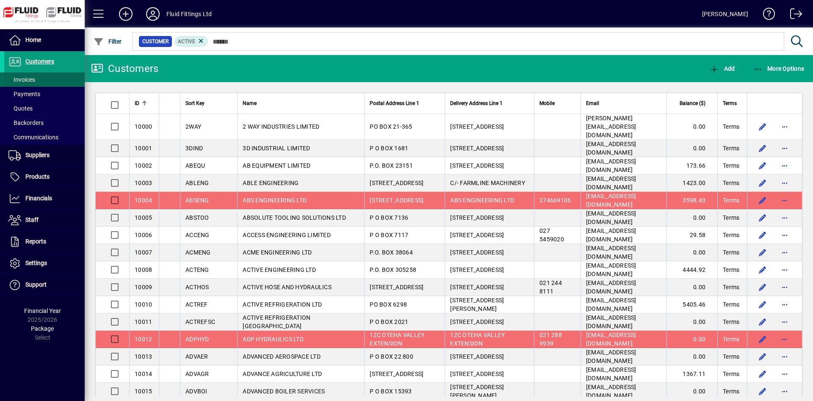
click at [59, 83] on span at bounding box center [44, 79] width 80 height 20
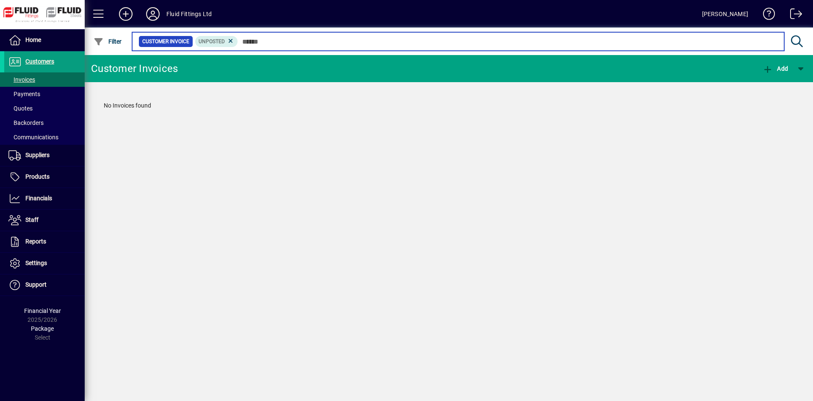
click at [327, 41] on input "text" at bounding box center [508, 42] width 540 height 12
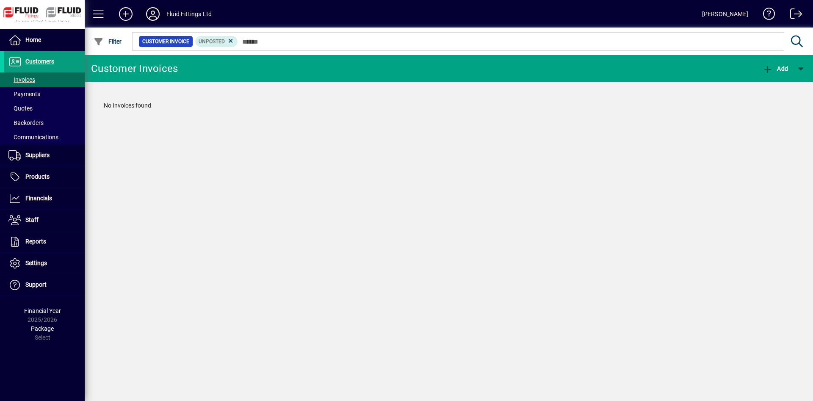
click at [155, 13] on icon at bounding box center [152, 14] width 17 height 14
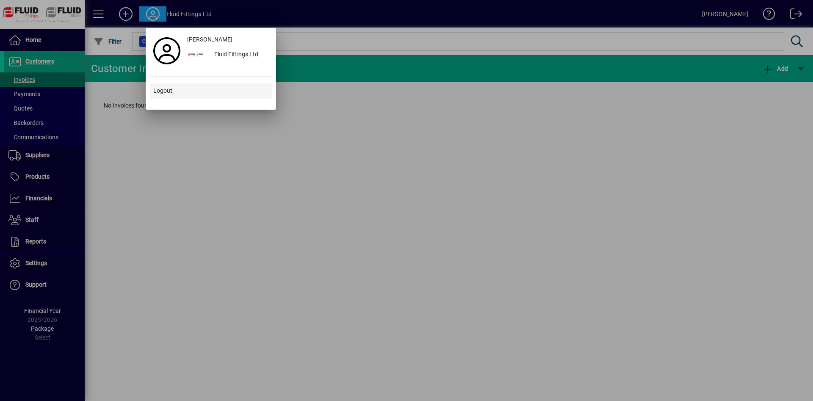
click at [192, 89] on span at bounding box center [211, 91] width 122 height 20
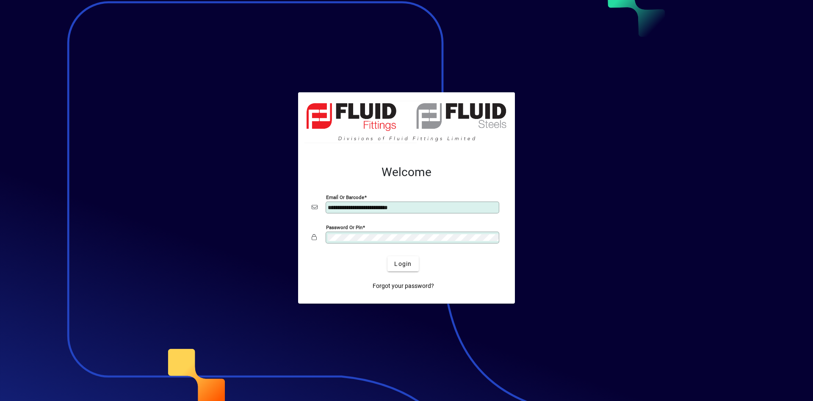
type input "**********"
